Goal: Information Seeking & Learning: Understand process/instructions

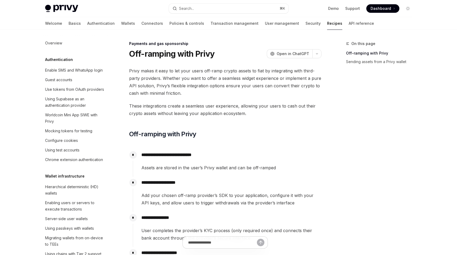
scroll to position [422, 0]
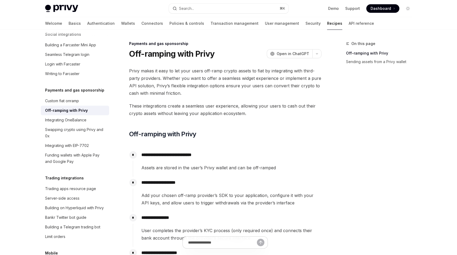
click at [69, 5] on img at bounding box center [61, 8] width 33 height 7
type textarea "*"
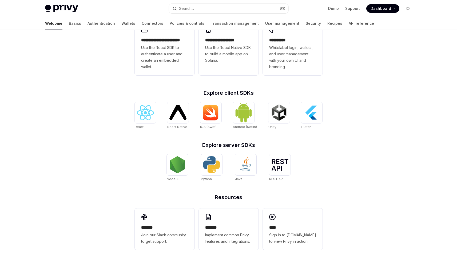
scroll to position [161, 0]
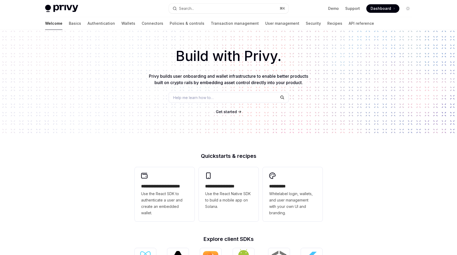
scroll to position [1, 0]
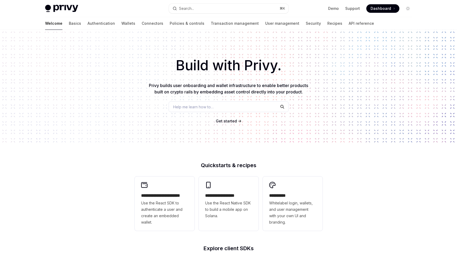
type textarea "*"
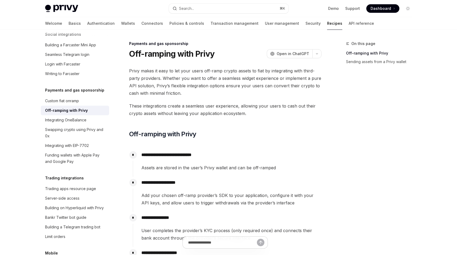
scroll to position [423, 0]
